Goal: Find specific page/section: Find specific page/section

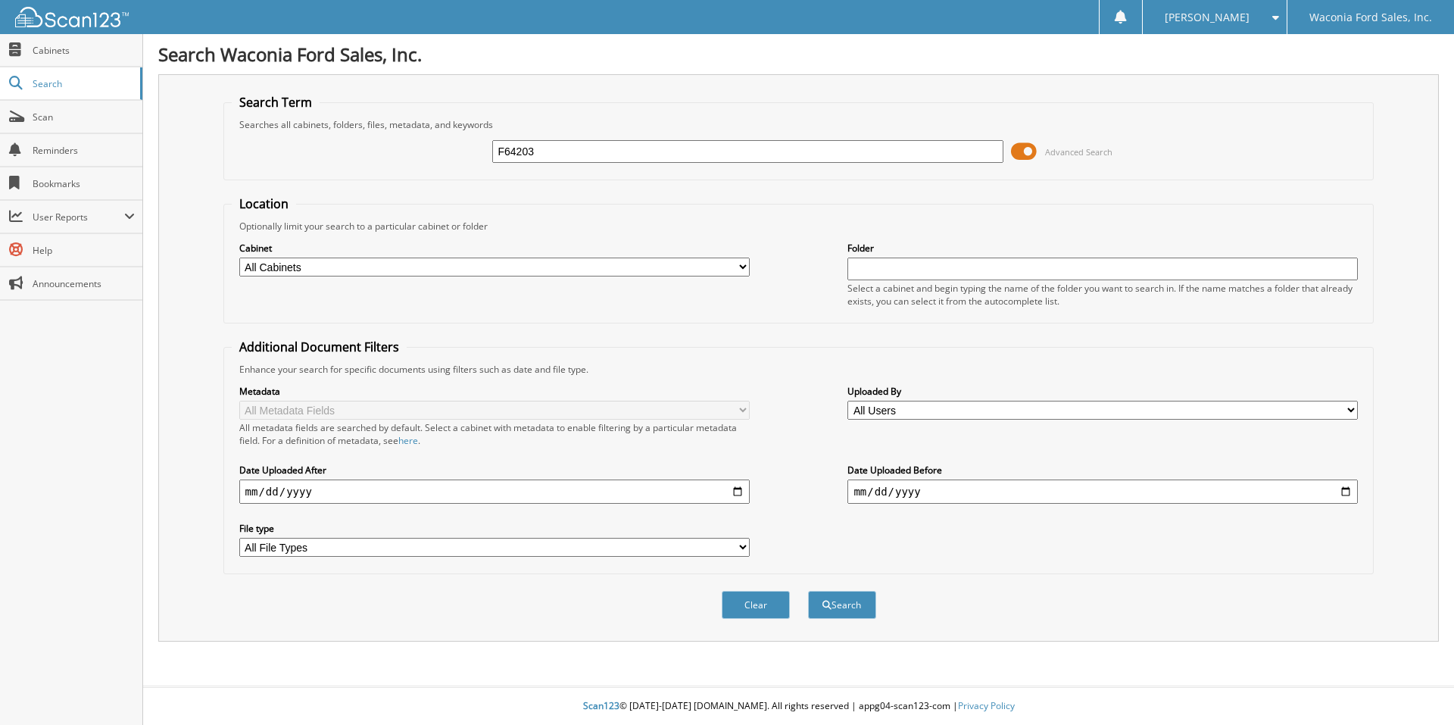
type input "F64203"
click at [808, 591] on button "Search" at bounding box center [842, 605] width 68 height 28
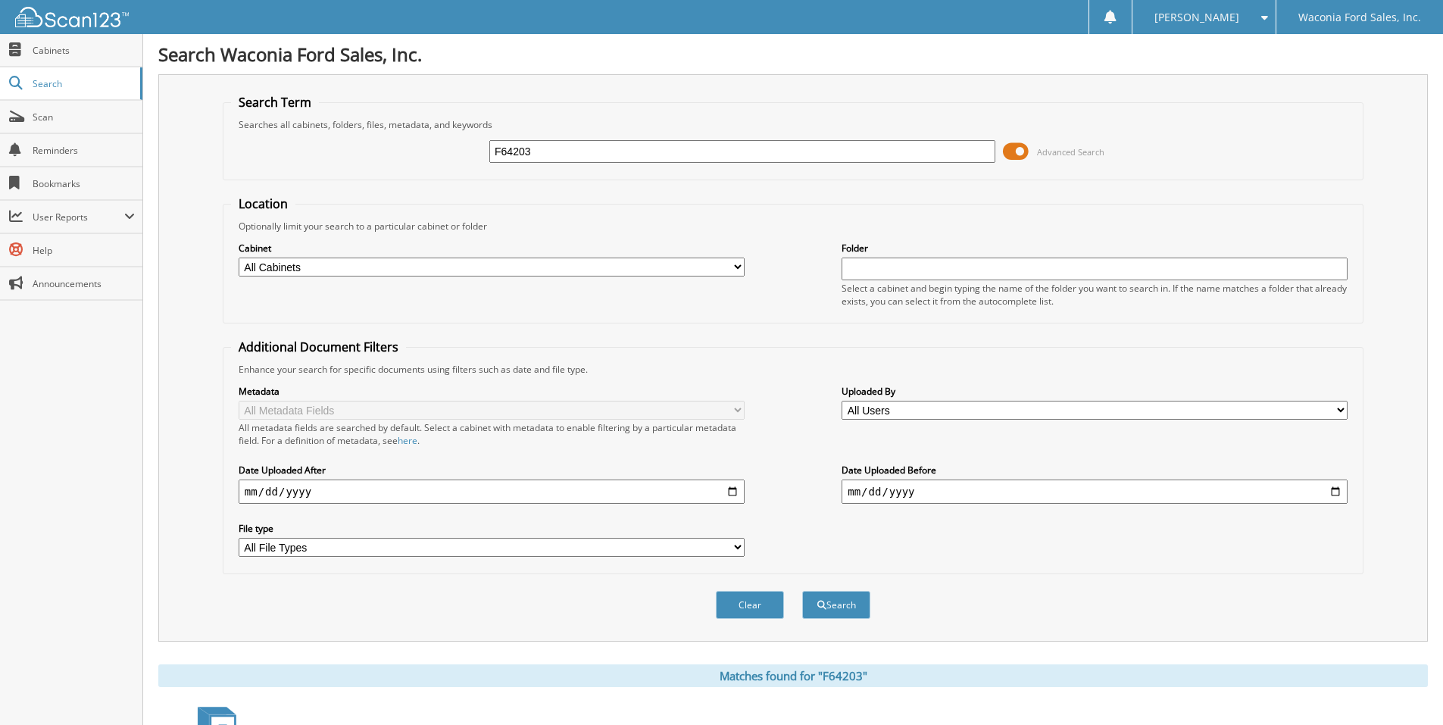
scroll to position [122, 0]
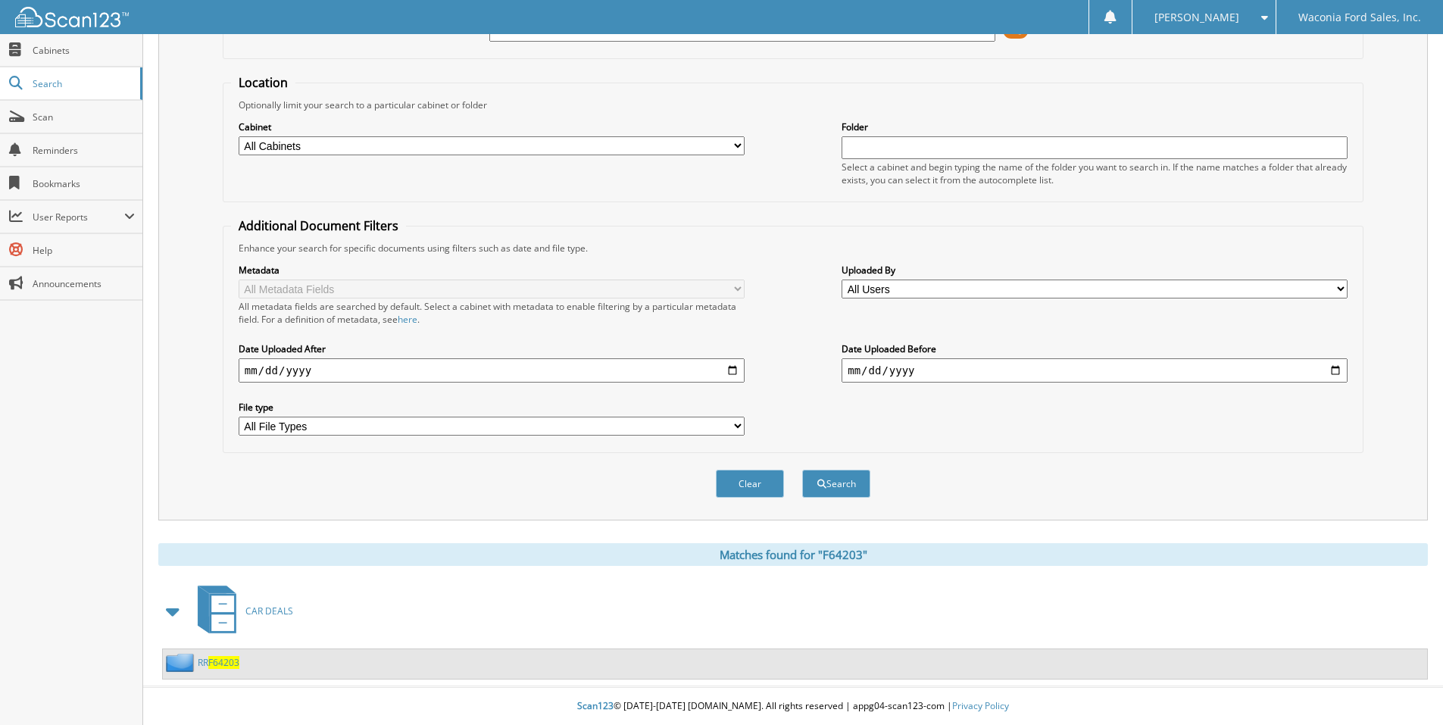
click at [211, 661] on span "F64203" at bounding box center [223, 662] width 31 height 13
